Goal: Task Accomplishment & Management: Use online tool/utility

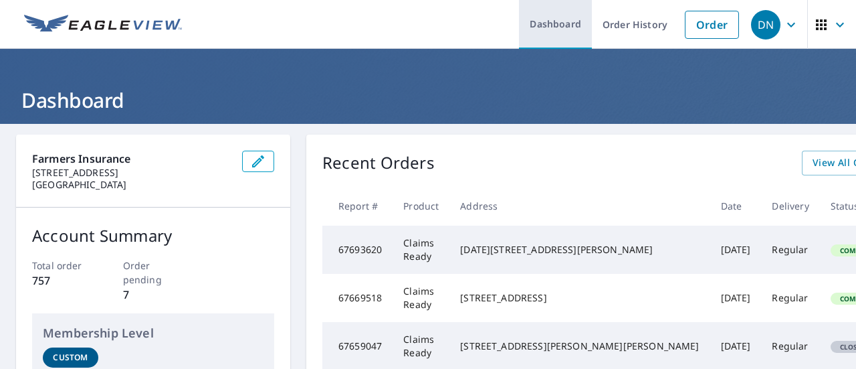
click at [526, 29] on link "Dashboard" at bounding box center [555, 24] width 73 height 49
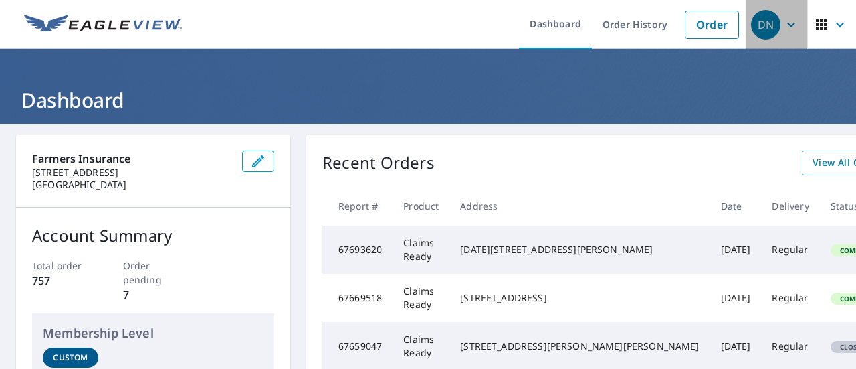
click at [783, 21] on icon "button" at bounding box center [791, 25] width 16 height 16
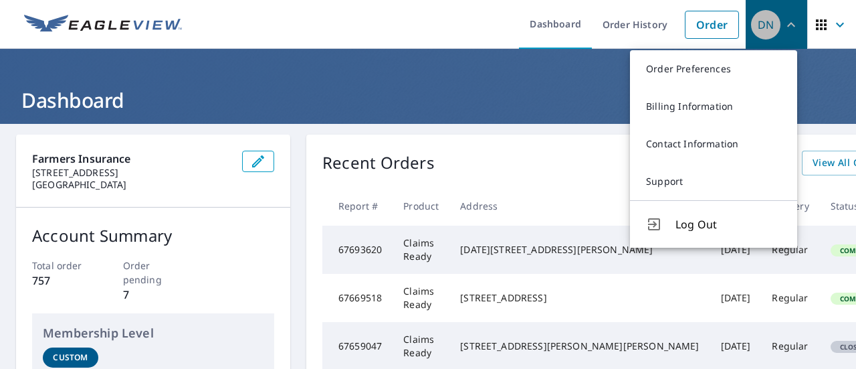
click at [783, 21] on icon "button" at bounding box center [791, 25] width 16 height 16
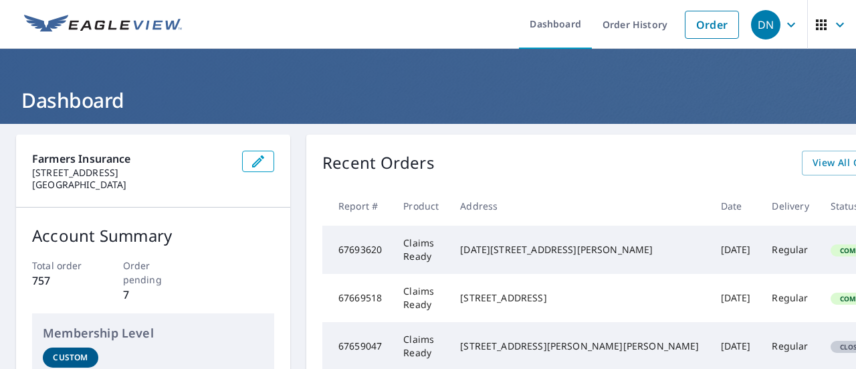
click at [836, 25] on icon "button" at bounding box center [840, 24] width 8 height 5
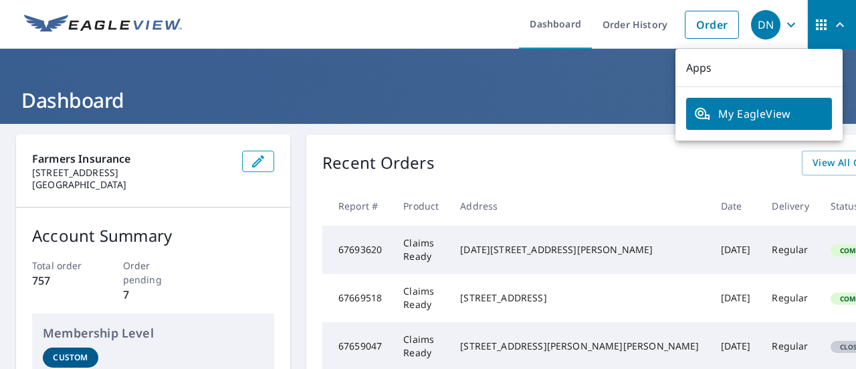
click at [836, 25] on icon "button" at bounding box center [840, 24] width 8 height 5
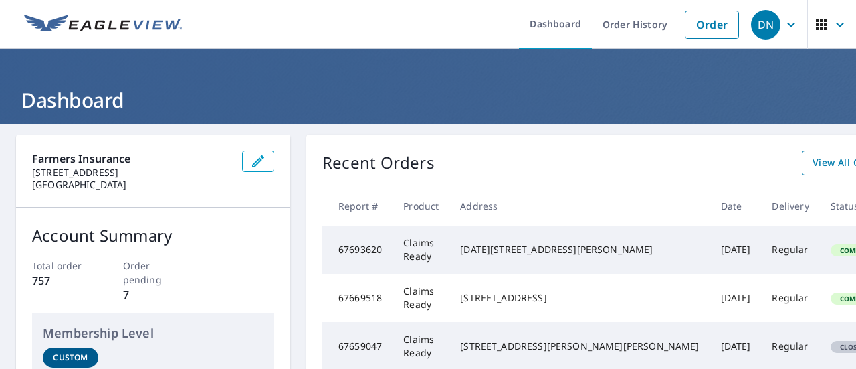
click at [813, 163] on span "View All Orders" at bounding box center [850, 163] width 74 height 17
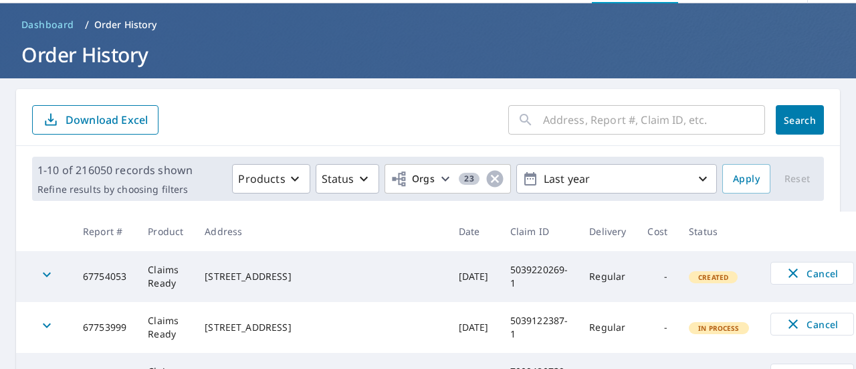
scroll to position [67, 0]
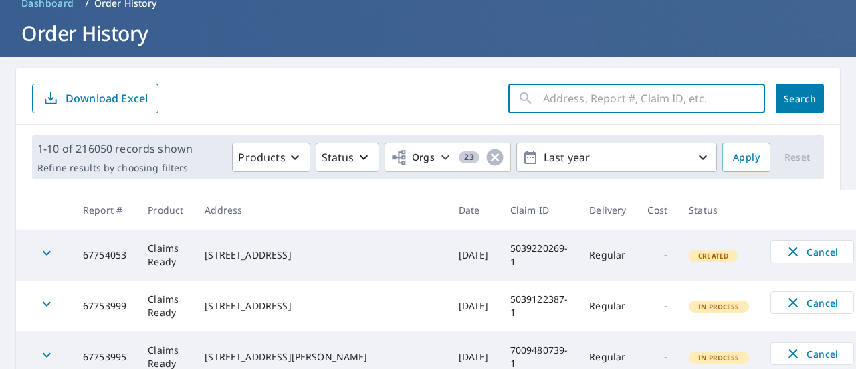
click at [601, 92] on input "text" at bounding box center [654, 98] width 222 height 37
paste input "7009055401-1"
type input "7009055401-1"
click at [792, 98] on span "Search" at bounding box center [800, 98] width 27 height 13
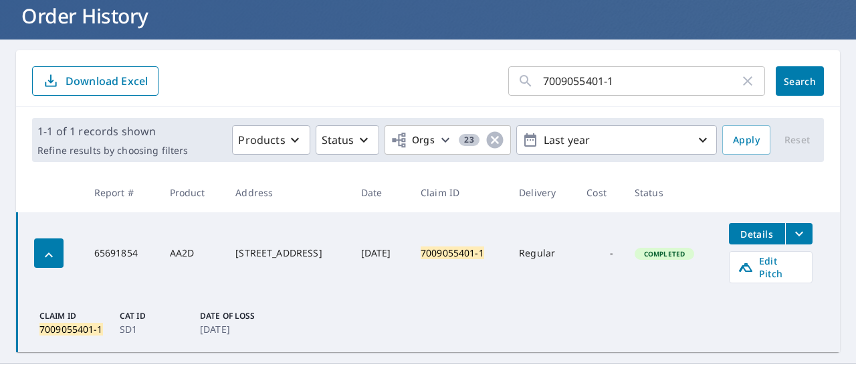
scroll to position [102, 0]
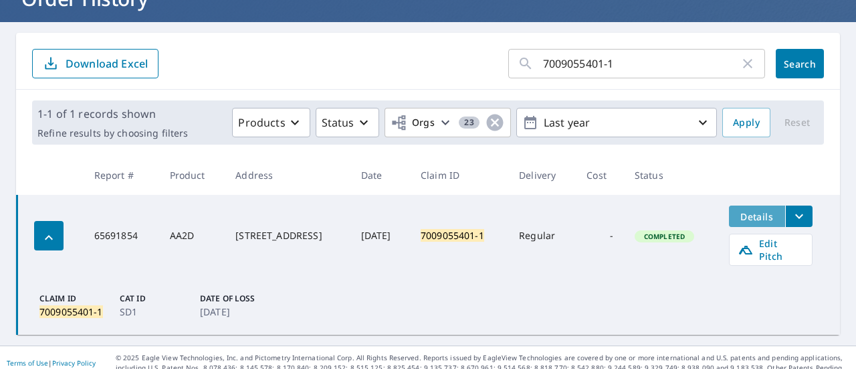
click at [755, 219] on span "Details" at bounding box center [757, 216] width 40 height 13
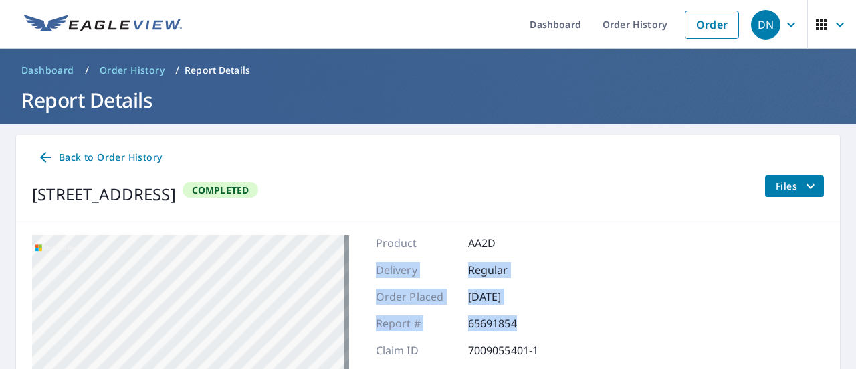
drag, startPoint x: 648, startPoint y: 315, endPoint x: 677, endPoint y: 250, distance: 71.9
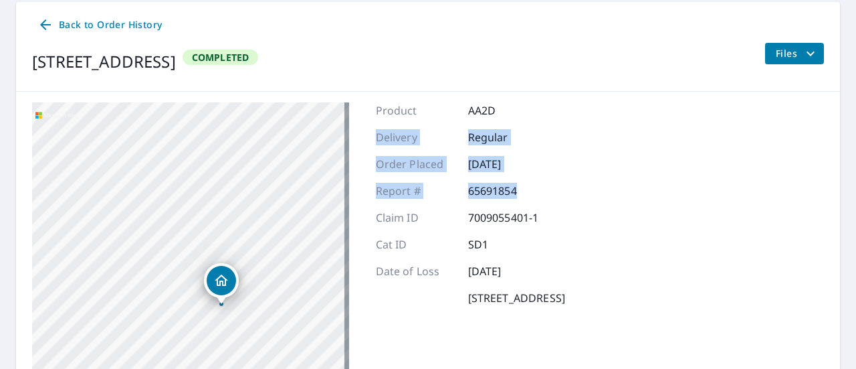
click at [787, 56] on span "Files" at bounding box center [797, 53] width 43 height 16
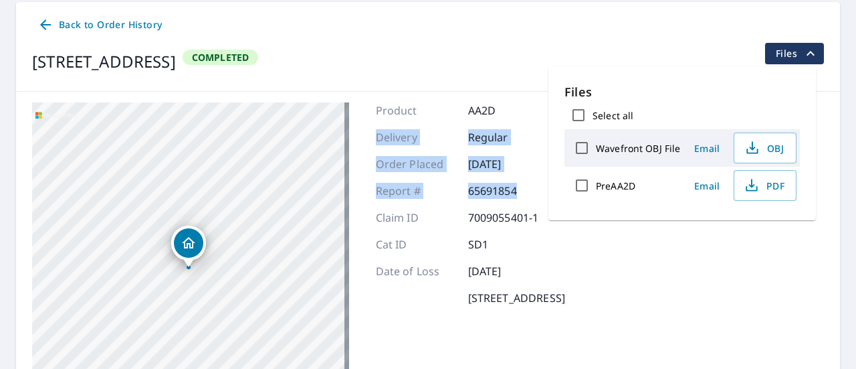
click at [787, 56] on span "Files" at bounding box center [797, 53] width 43 height 16
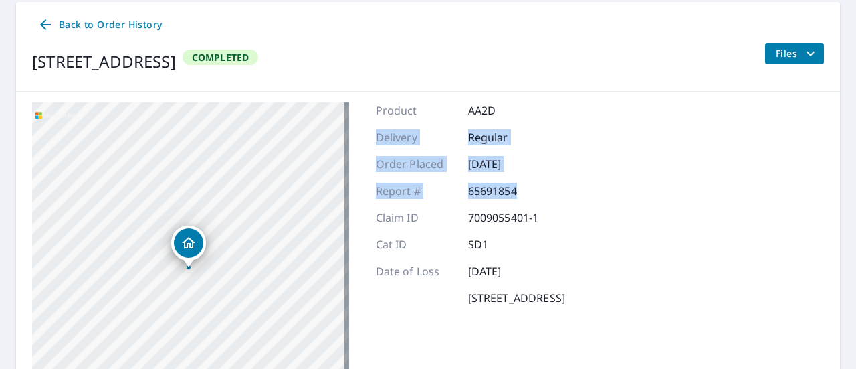
click at [49, 25] on icon at bounding box center [45, 25] width 16 height 16
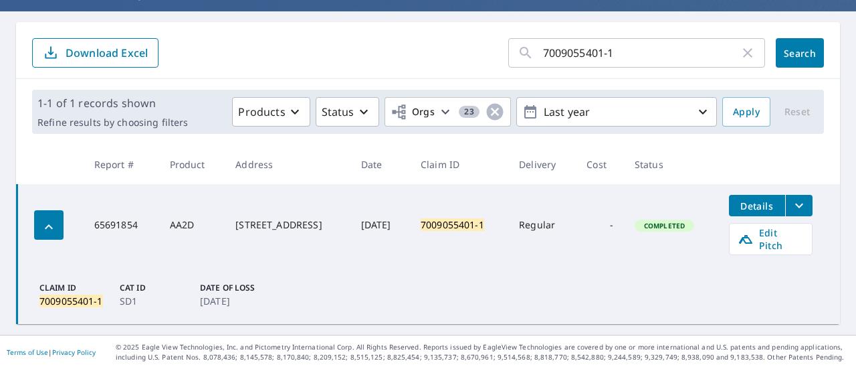
scroll to position [102, 0]
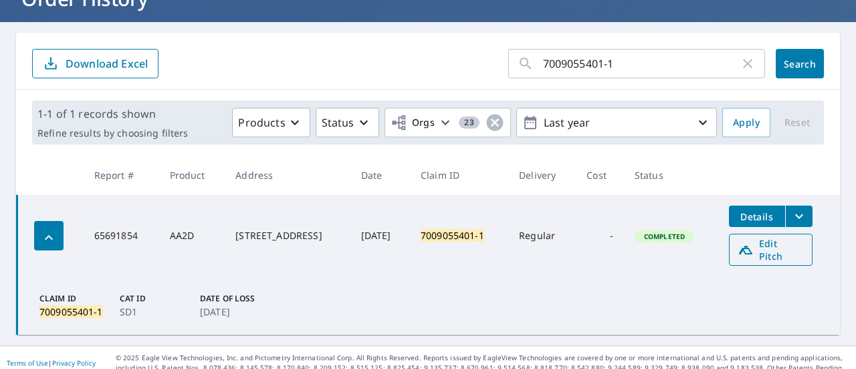
click at [772, 243] on span "Edit Pitch" at bounding box center [771, 249] width 66 height 25
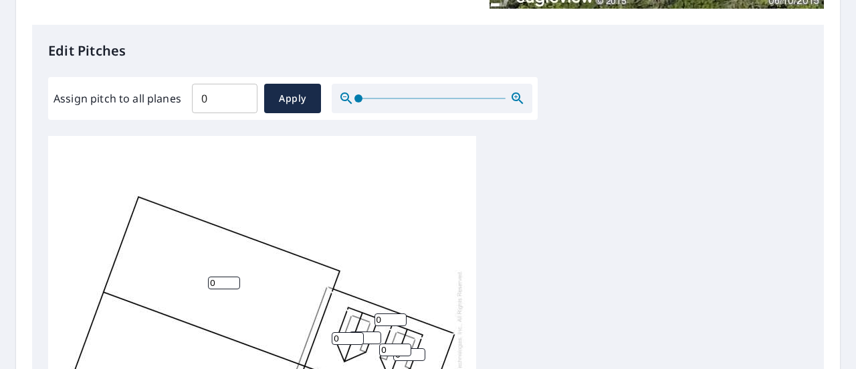
type input "0"
click at [240, 98] on input "0" at bounding box center [225, 98] width 66 height 37
type input "7"
click at [288, 100] on span "Apply" at bounding box center [292, 98] width 35 height 17
type input "7"
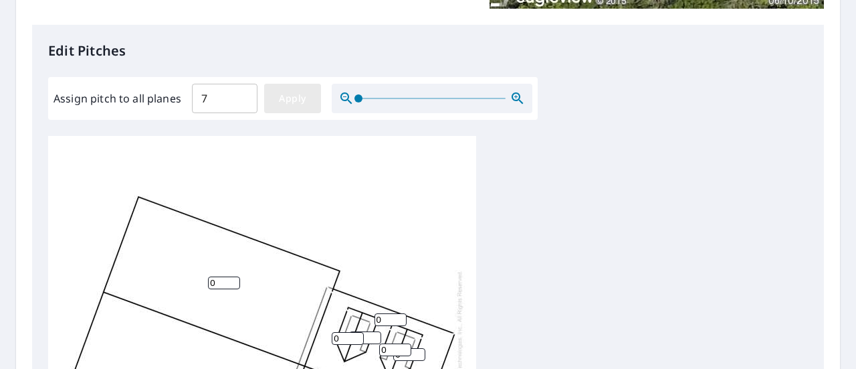
type input "7"
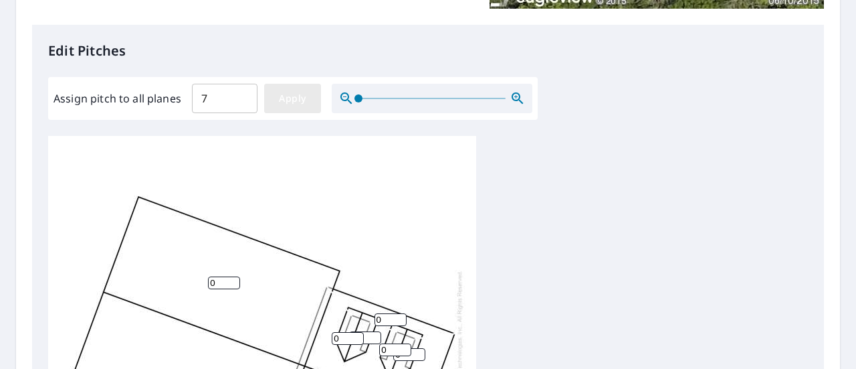
type input "7"
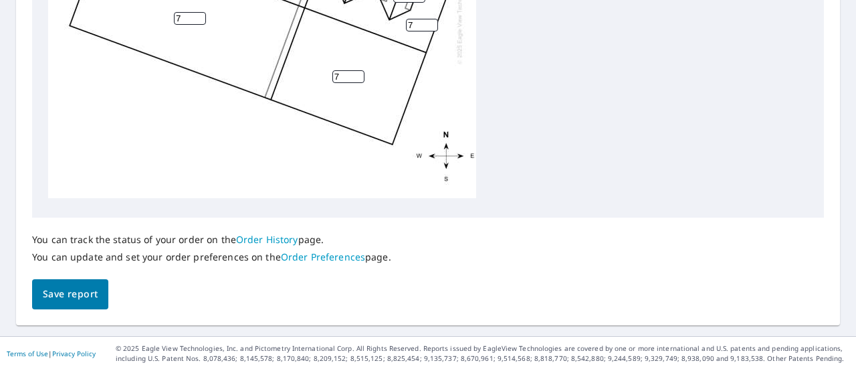
scroll to position [689, 0]
click at [70, 298] on span "Save report" at bounding box center [70, 294] width 55 height 17
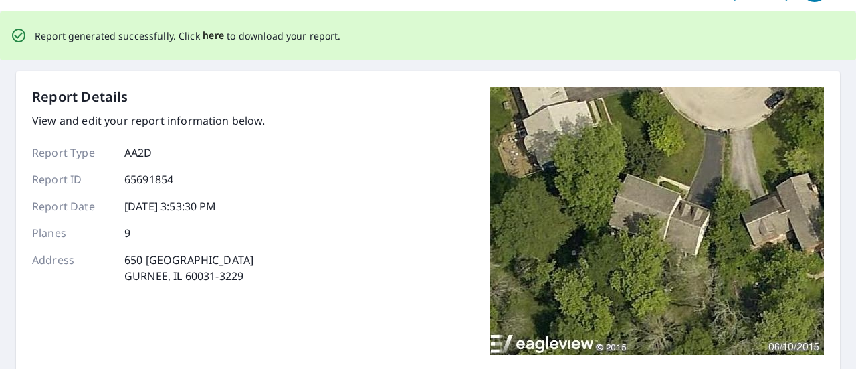
scroll to position [0, 0]
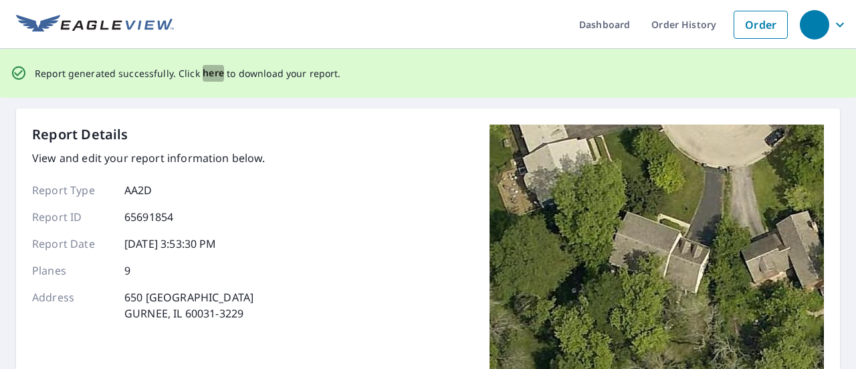
click at [207, 72] on span "here" at bounding box center [214, 73] width 22 height 17
